Goal: Browse casually

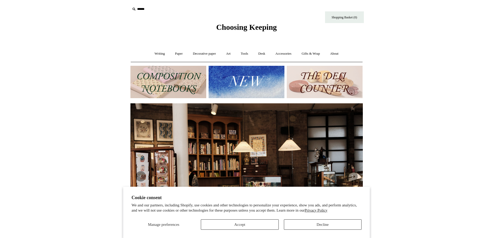
click at [157, 84] on img at bounding box center [168, 82] width 76 height 32
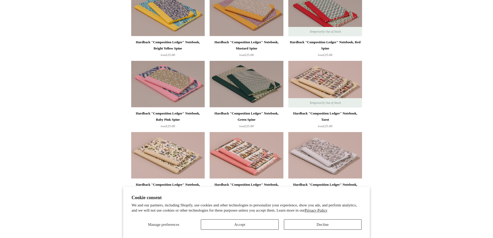
scroll to position [181, 0]
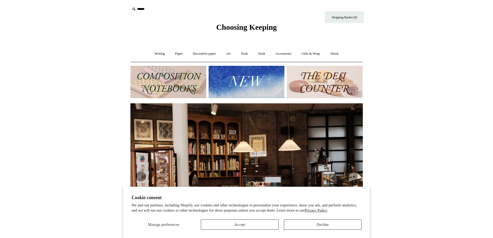
click at [309, 81] on img at bounding box center [324, 82] width 76 height 32
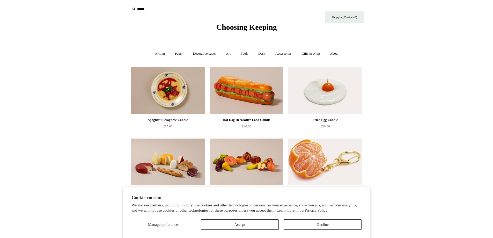
scroll to position [78, 0]
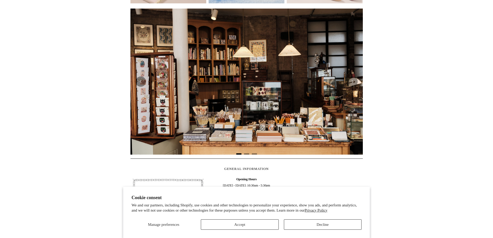
scroll to position [69, 0]
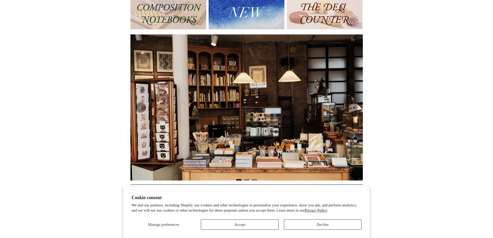
click at [281, 25] on img at bounding box center [246, 13] width 76 height 32
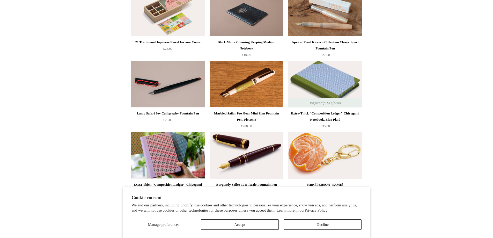
scroll to position [155, 0]
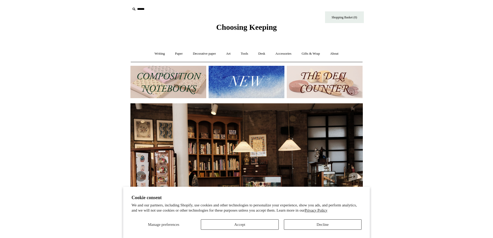
scroll to position [69, 0]
